Goal: Transaction & Acquisition: Obtain resource

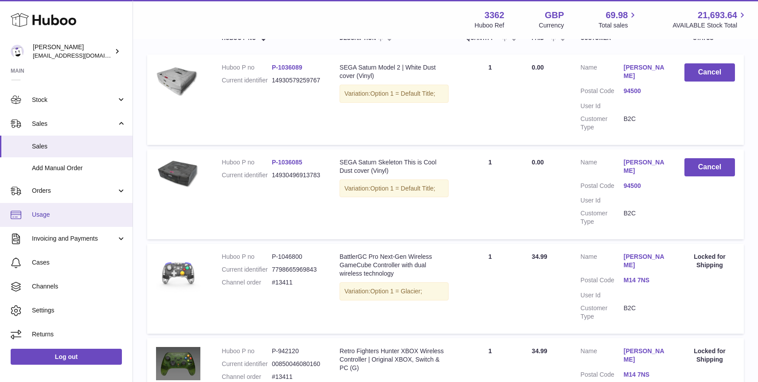
scroll to position [181, 0]
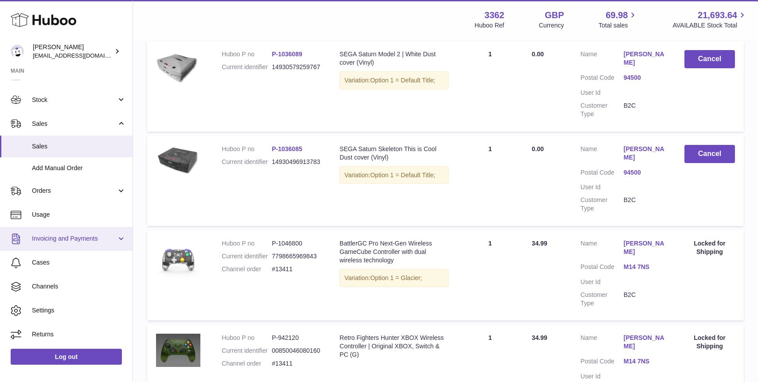
click at [78, 235] on span "Invoicing and Payments" at bounding box center [74, 239] width 85 height 8
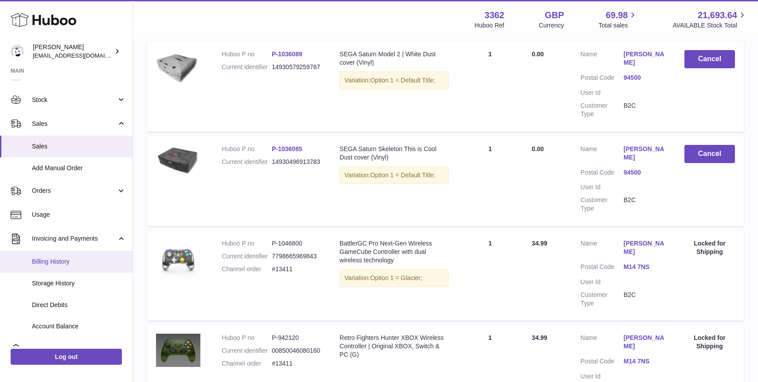
click at [81, 259] on span "Billing History" at bounding box center [79, 262] width 94 height 8
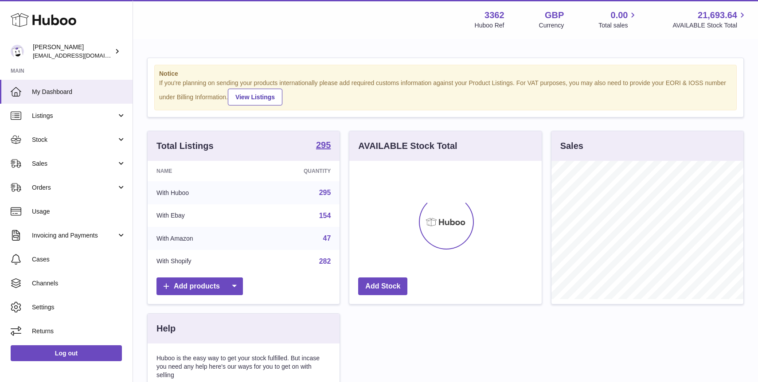
scroll to position [138, 192]
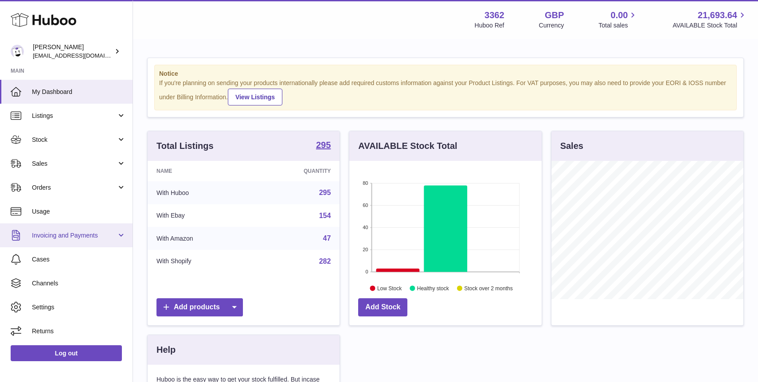
click at [66, 238] on span "Invoicing and Payments" at bounding box center [74, 235] width 85 height 8
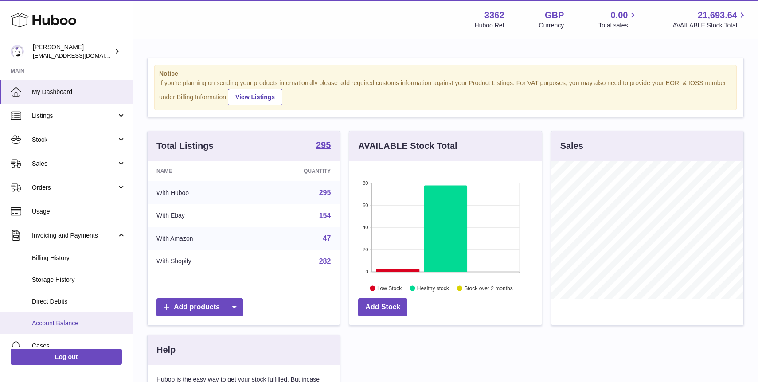
click at [70, 325] on span "Account Balance" at bounding box center [79, 323] width 94 height 8
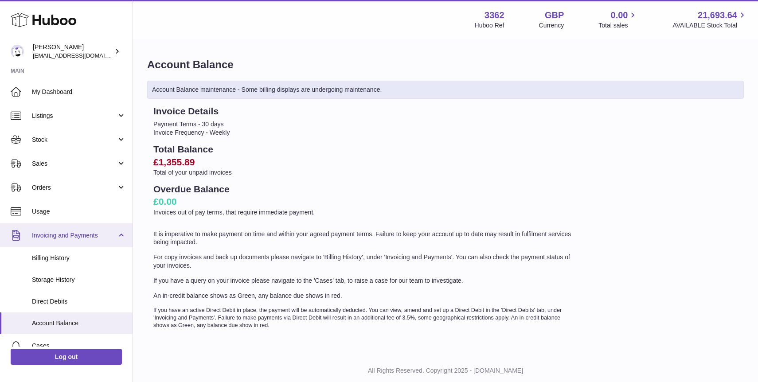
click at [70, 239] on span "Invoicing and Payments" at bounding box center [74, 235] width 85 height 8
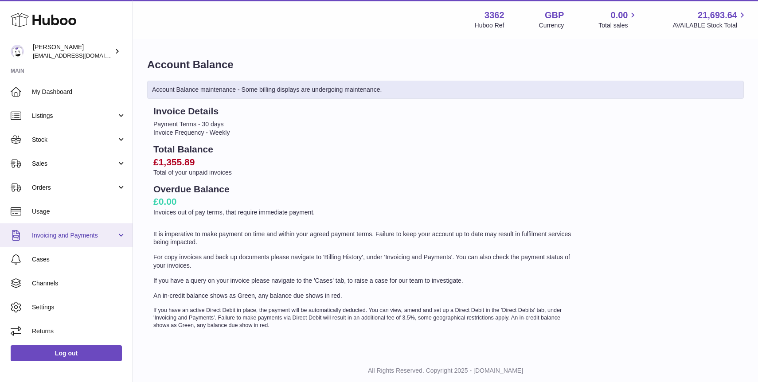
click at [70, 239] on span "Invoicing and Payments" at bounding box center [74, 235] width 85 height 8
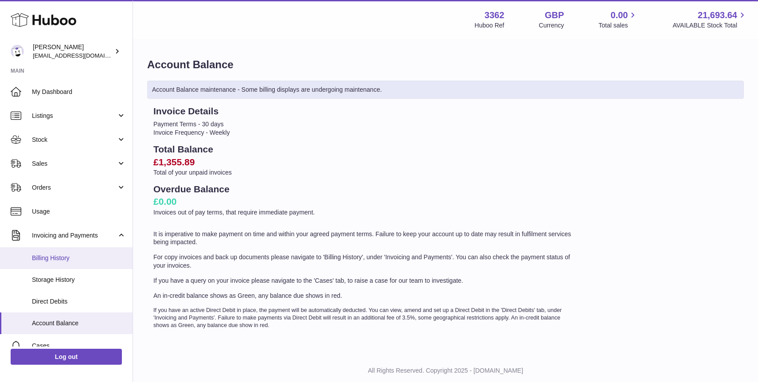
click at [66, 265] on link "Billing History" at bounding box center [66, 258] width 133 height 22
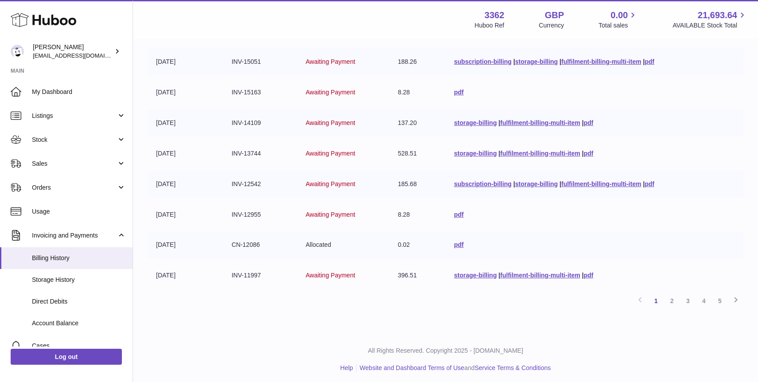
scroll to position [195, 0]
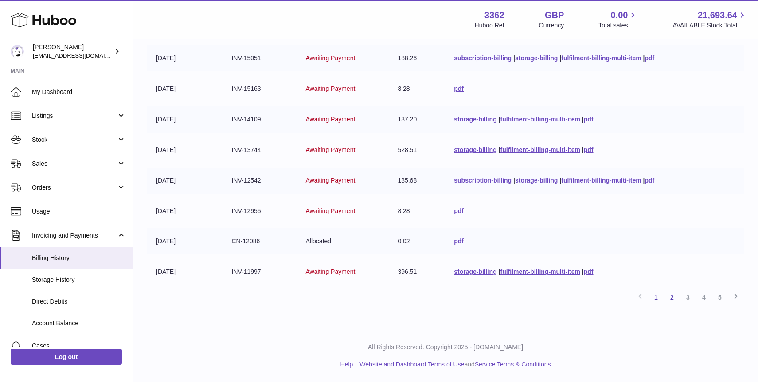
click at [673, 299] on link "2" at bounding box center [672, 297] width 16 height 16
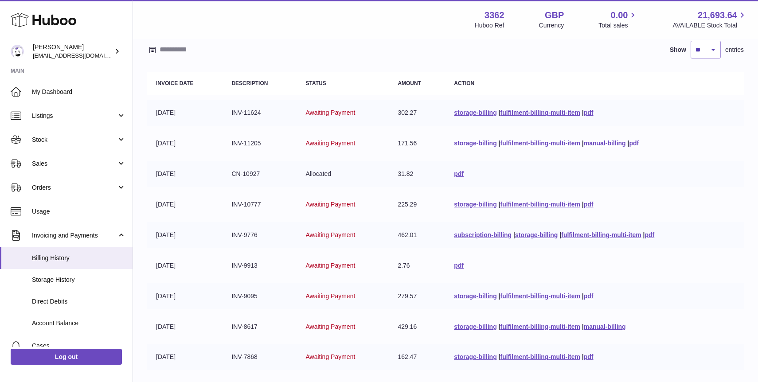
scroll to position [78, 0]
click at [653, 235] on link "pdf" at bounding box center [650, 236] width 10 height 7
click at [592, 205] on link "pdf" at bounding box center [589, 205] width 10 height 7
click at [454, 176] on link "pdf" at bounding box center [459, 175] width 10 height 7
click at [635, 147] on link "pdf" at bounding box center [634, 144] width 10 height 7
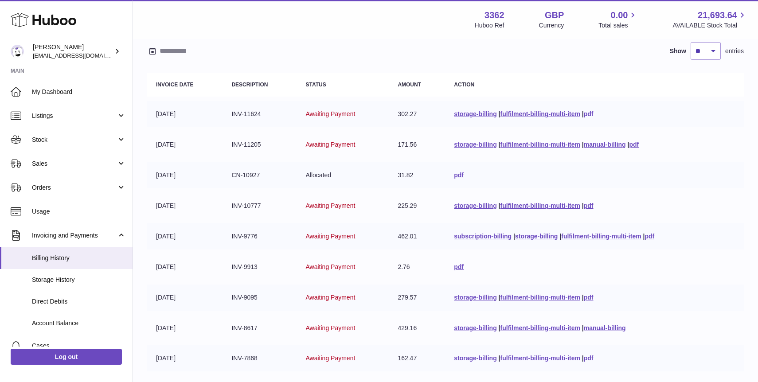
click at [587, 115] on link "pdf" at bounding box center [589, 113] width 10 height 7
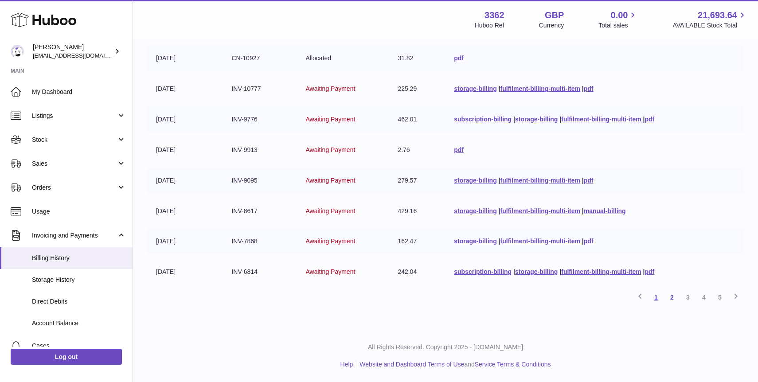
click at [654, 296] on link "1" at bounding box center [656, 297] width 16 height 16
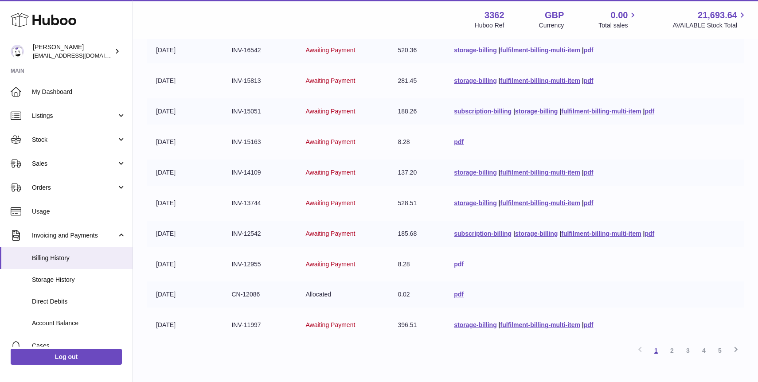
scroll to position [195, 0]
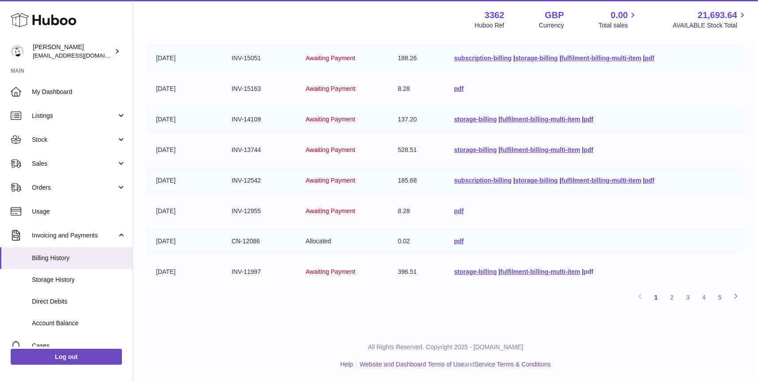
click at [590, 270] on link "pdf" at bounding box center [589, 271] width 10 height 7
click at [456, 246] on td "pdf" at bounding box center [594, 241] width 299 height 26
click at [456, 243] on link "pdf" at bounding box center [459, 241] width 10 height 7
click at [457, 212] on link "pdf" at bounding box center [459, 210] width 10 height 7
click at [653, 180] on link "pdf" at bounding box center [650, 180] width 10 height 7
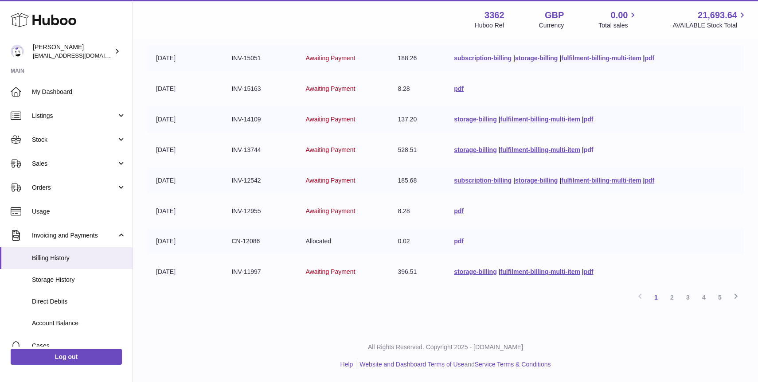
click at [587, 149] on link "pdf" at bounding box center [589, 149] width 10 height 7
click at [589, 117] on link "pdf" at bounding box center [589, 119] width 10 height 7
click at [459, 93] on td "pdf" at bounding box center [594, 89] width 299 height 26
click at [457, 92] on td "pdf" at bounding box center [594, 89] width 299 height 26
click at [457, 90] on link "pdf" at bounding box center [459, 88] width 10 height 7
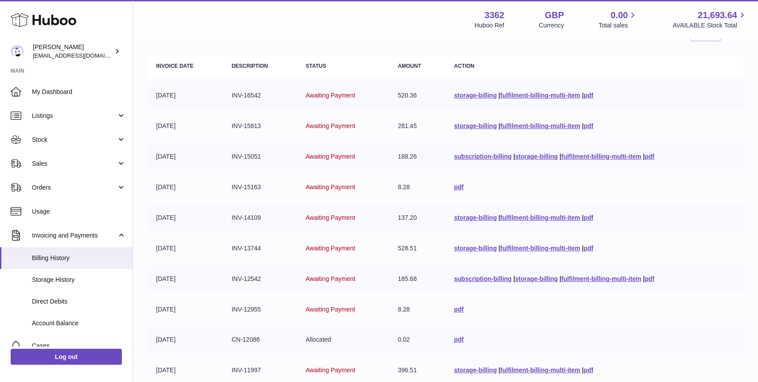
scroll to position [52, 0]
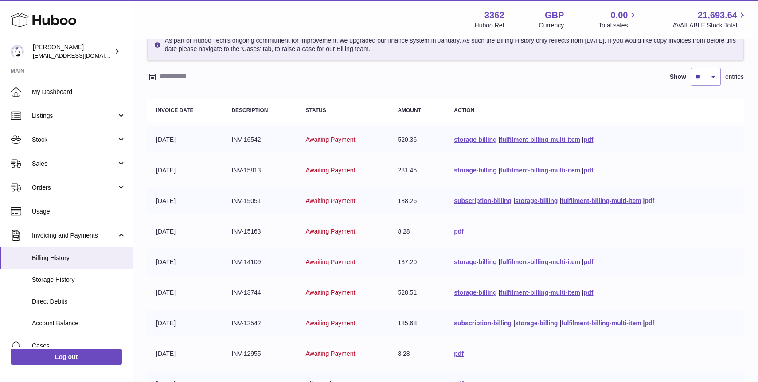
click at [650, 201] on link "pdf" at bounding box center [650, 200] width 10 height 7
click at [587, 168] on link "pdf" at bounding box center [589, 170] width 10 height 7
click at [588, 142] on link "pdf" at bounding box center [589, 139] width 10 height 7
